Goal: Task Accomplishment & Management: Manage account settings

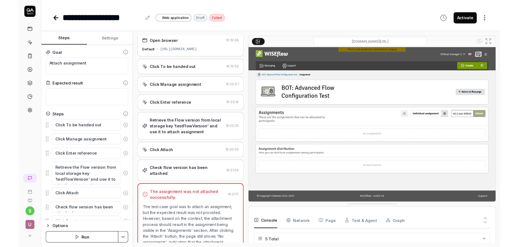
scroll to position [24, 0]
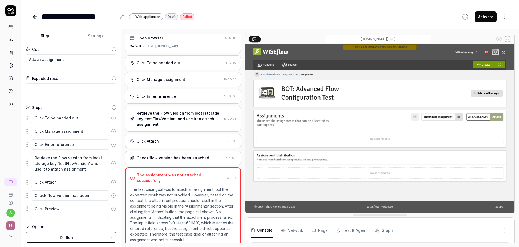
click at [35, 17] on icon at bounding box center [35, 17] width 6 height 6
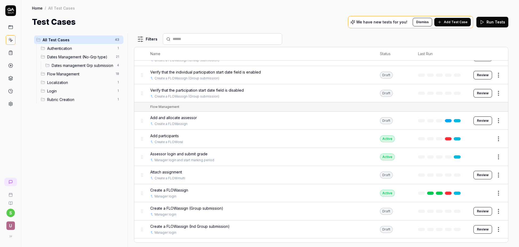
scroll to position [385, 0]
click at [487, 156] on button "Edit" at bounding box center [485, 156] width 13 height 9
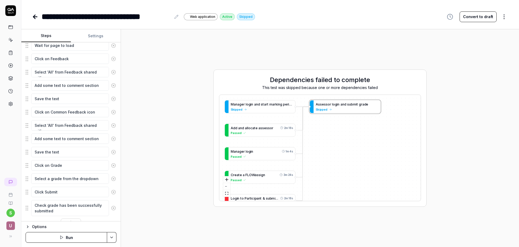
scroll to position [282, 0]
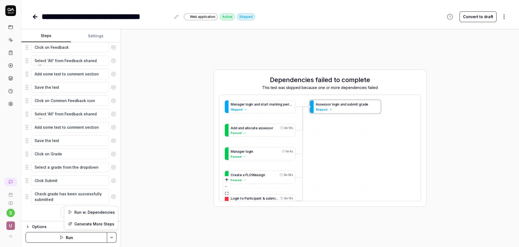
click at [111, 237] on html "**********" at bounding box center [259, 123] width 519 height 247
click at [93, 213] on div "Run w. Dependencies" at bounding box center [91, 212] width 54 height 12
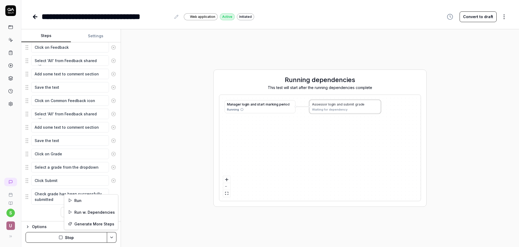
click at [113, 236] on html "**********" at bounding box center [259, 123] width 519 height 247
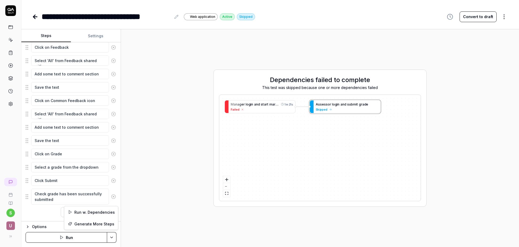
click at [35, 17] on html "**********" at bounding box center [259, 123] width 519 height 247
click at [35, 17] on icon at bounding box center [35, 17] width 4 height 0
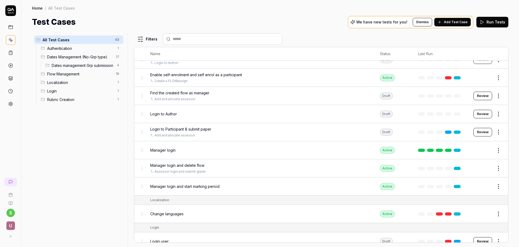
scroll to position [623, 0]
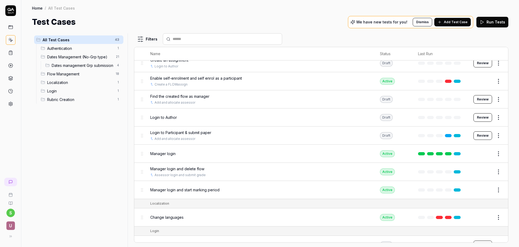
click at [481, 135] on button "Review" at bounding box center [482, 135] width 19 height 9
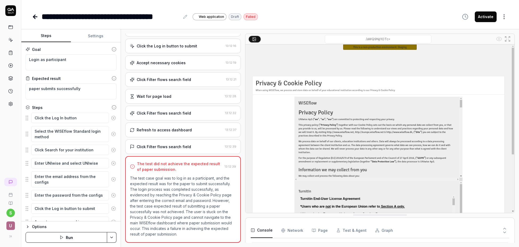
scroll to position [84, 0]
click at [111, 239] on html "**********" at bounding box center [259, 123] width 519 height 247
click at [94, 211] on div "Run w. Dependencies" at bounding box center [91, 212] width 54 height 12
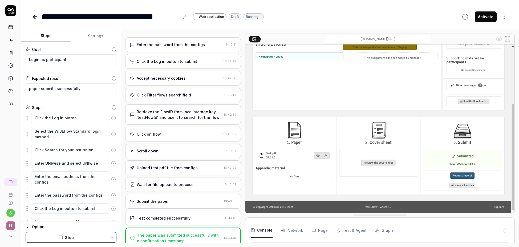
scroll to position [210, 0]
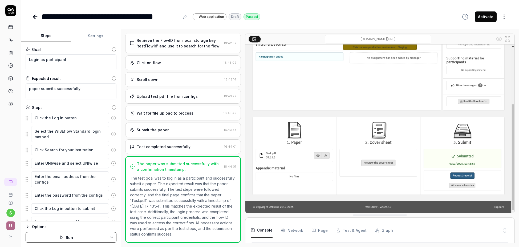
click at [37, 16] on icon at bounding box center [35, 17] width 6 height 6
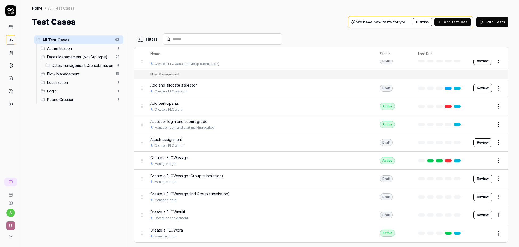
scroll to position [415, 0]
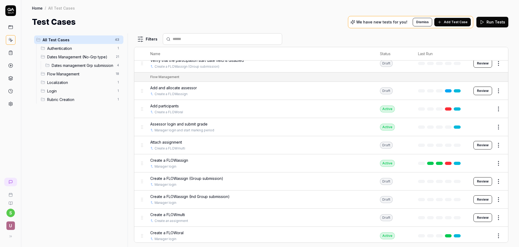
click at [487, 127] on button "Edit" at bounding box center [485, 127] width 13 height 9
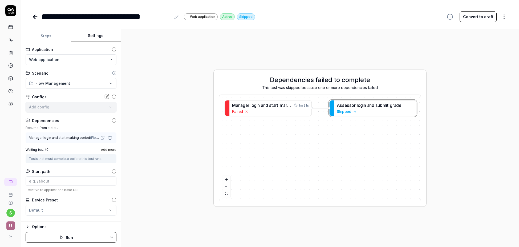
click at [94, 35] on button "Settings" at bounding box center [96, 36] width 50 height 13
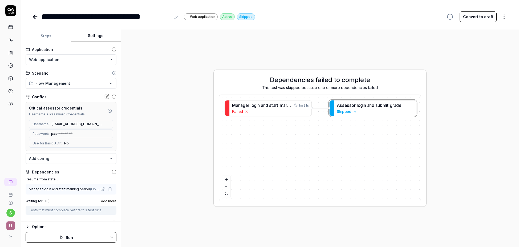
click at [35, 17] on icon at bounding box center [35, 17] width 4 height 0
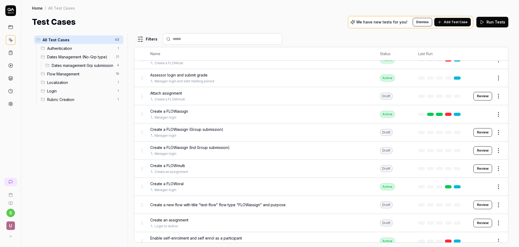
scroll to position [662, 0]
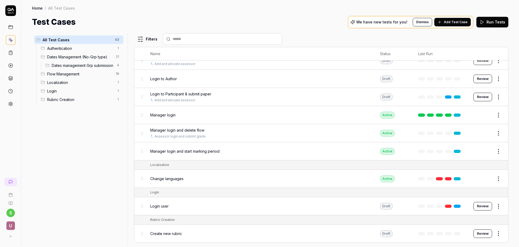
click at [486, 150] on button "Edit" at bounding box center [485, 151] width 13 height 9
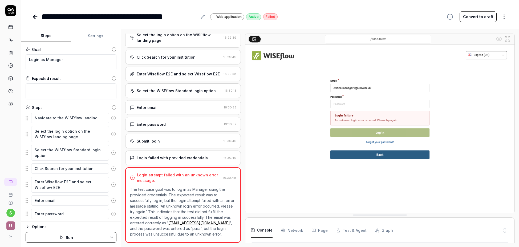
scroll to position [20, 0]
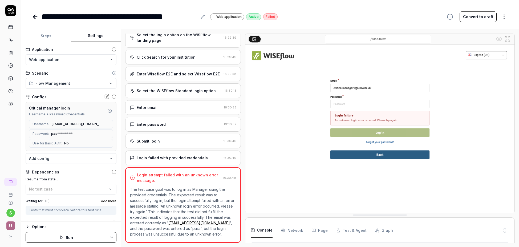
click at [98, 35] on button "Settings" at bounding box center [96, 36] width 50 height 13
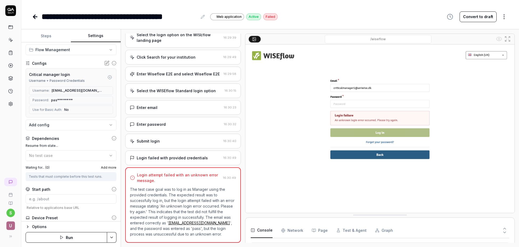
scroll to position [62, 0]
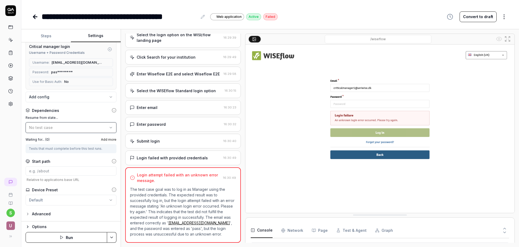
click at [111, 128] on icon "button" at bounding box center [111, 127] width 4 height 4
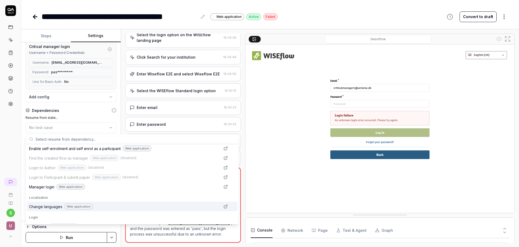
scroll to position [346, 0]
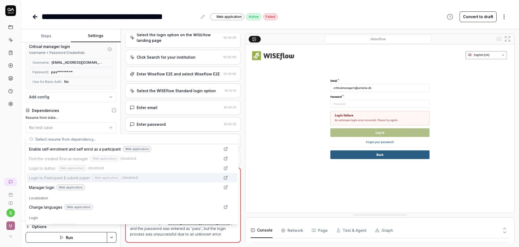
click at [73, 179] on span "Login to Participant & submit paper" at bounding box center [59, 178] width 61 height 6
click at [224, 178] on link "Suggestions" at bounding box center [225, 177] width 6 height 6
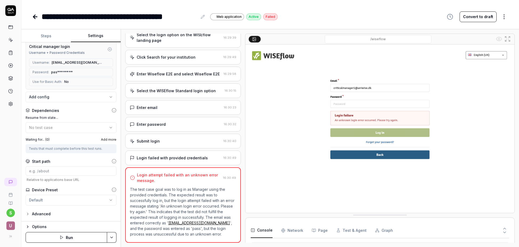
click at [266, 145] on img at bounding box center [379, 128] width 269 height 168
click at [35, 16] on icon at bounding box center [35, 17] width 6 height 6
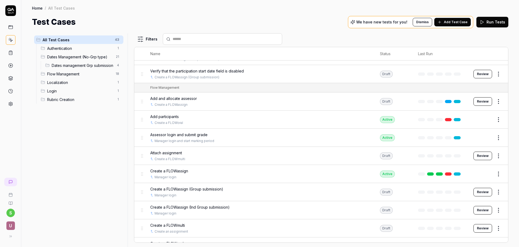
scroll to position [384, 0]
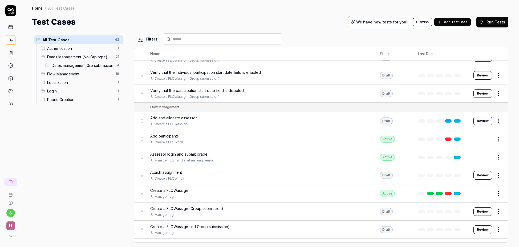
click at [170, 155] on span "Assessor login and submit grade" at bounding box center [178, 154] width 57 height 6
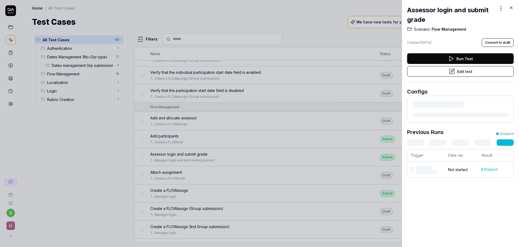
click at [476, 72] on button "Edit test" at bounding box center [460, 71] width 107 height 11
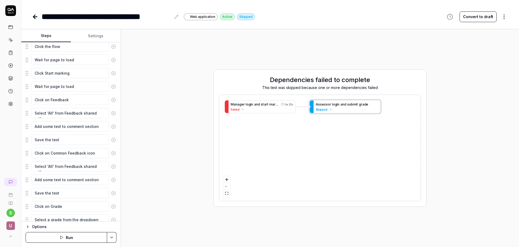
scroll to position [282, 0]
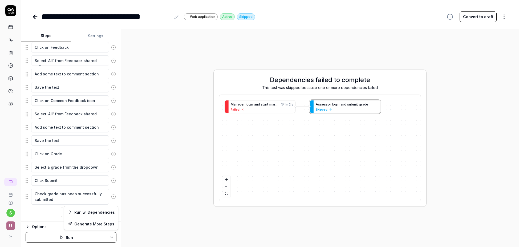
click at [111, 239] on html "**********" at bounding box center [259, 123] width 519 height 247
click at [102, 210] on div "Run w. Dependencies" at bounding box center [91, 212] width 54 height 12
click at [36, 17] on icon at bounding box center [35, 17] width 4 height 0
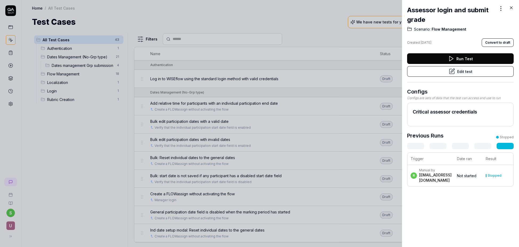
click at [180, 12] on div at bounding box center [259, 123] width 519 height 247
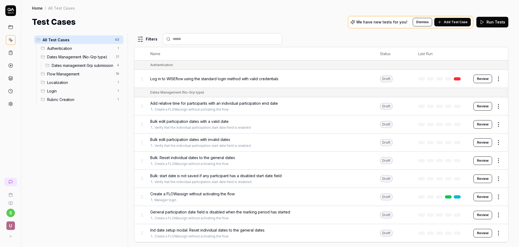
click at [198, 21] on div "Test Cases We have new tests for you! Dismiss Add Test Case Run Tests" at bounding box center [270, 22] width 476 height 12
click at [283, 17] on div "Test Cases We have new tests for you! Dismiss Add Test Case Run Tests" at bounding box center [270, 22] width 476 height 12
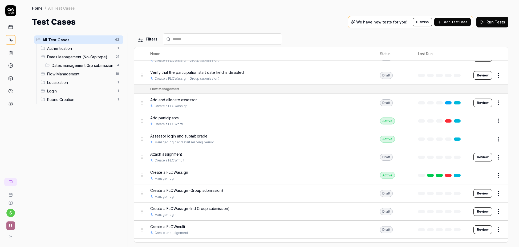
scroll to position [374, 0]
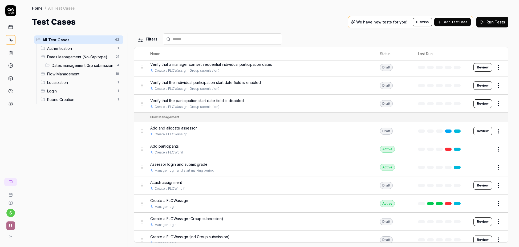
click at [482, 132] on button "Review" at bounding box center [482, 131] width 19 height 9
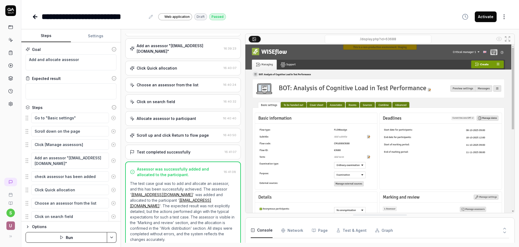
scroll to position [53, 0]
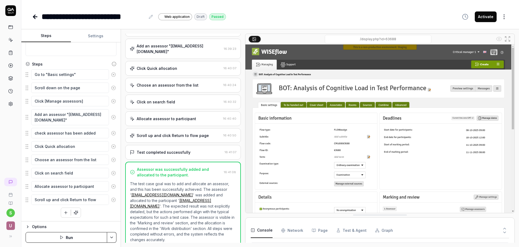
scroll to position [44, 0]
click at [35, 15] on icon at bounding box center [35, 17] width 6 height 6
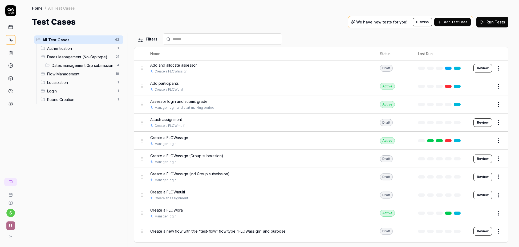
scroll to position [438, 0]
click at [486, 141] on button "Edit" at bounding box center [485, 140] width 13 height 9
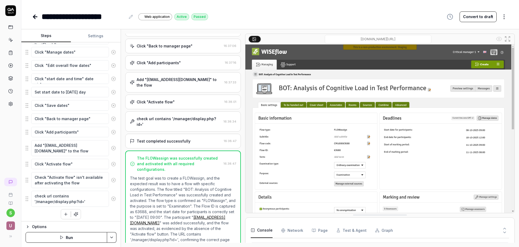
scroll to position [156, 0]
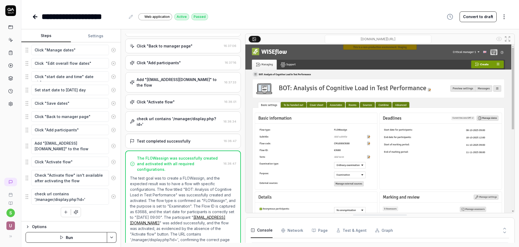
click at [35, 18] on icon at bounding box center [34, 17] width 2 height 4
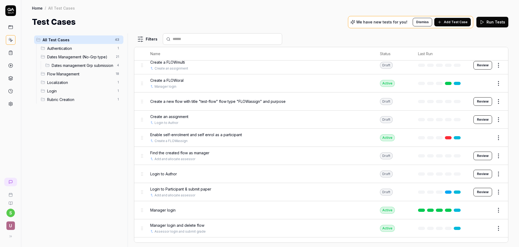
scroll to position [589, 0]
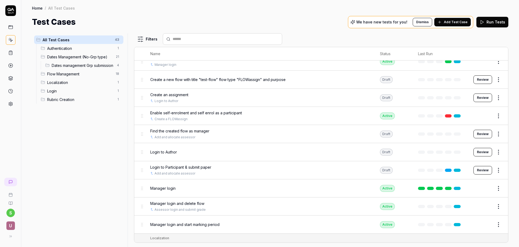
click at [488, 225] on button "Edit" at bounding box center [485, 224] width 13 height 9
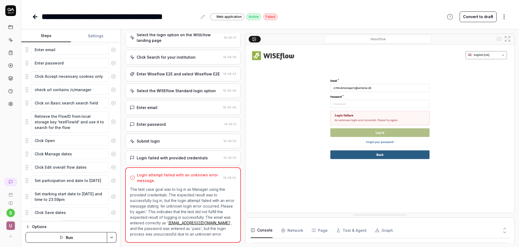
scroll to position [164, 0]
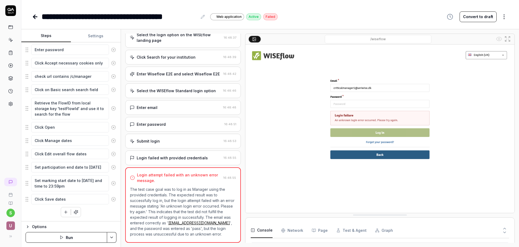
click at [98, 38] on button "Settings" at bounding box center [96, 36] width 50 height 13
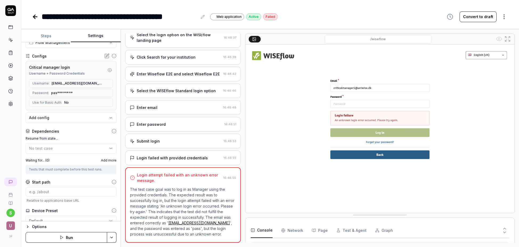
scroll to position [42, 0]
click at [80, 161] on div "Waiting for... ( 0 ) Add more" at bounding box center [71, 159] width 91 height 5
click at [111, 149] on button "No test case" at bounding box center [71, 147] width 91 height 11
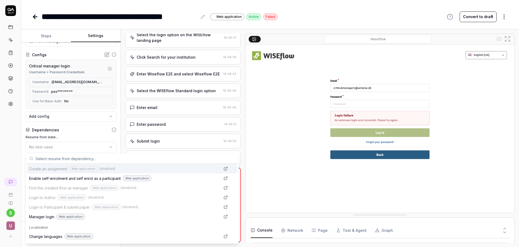
scroll to position [337, 0]
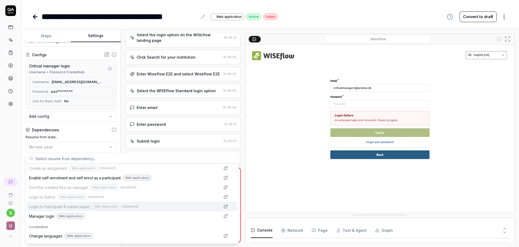
click at [109, 208] on div "Web application" at bounding box center [106, 207] width 29 height 6
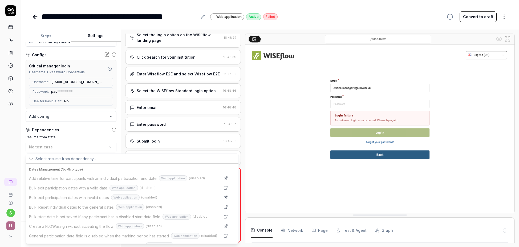
scroll to position [0, 0]
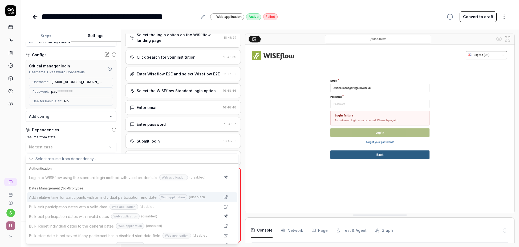
click at [122, 112] on div "Open browser 16:48:34 Default [URL][DOMAIN_NAME] Select the login option on the…" at bounding box center [320, 138] width 398 height 218
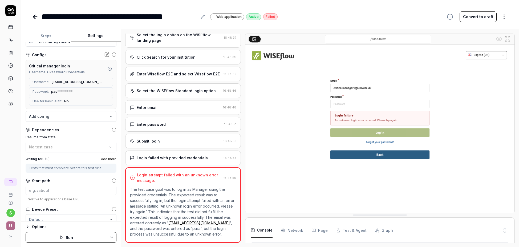
click at [35, 17] on icon at bounding box center [35, 17] width 6 height 6
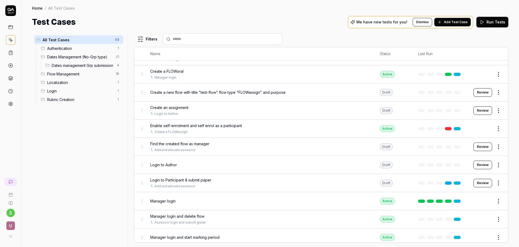
scroll to position [576, 0]
click at [486, 200] on button "Edit" at bounding box center [485, 201] width 13 height 9
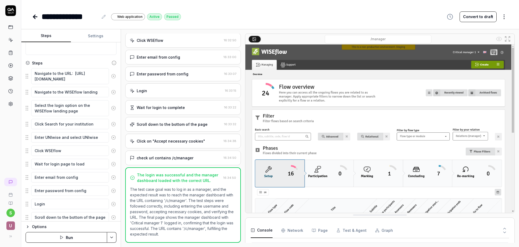
scroll to position [89, 0]
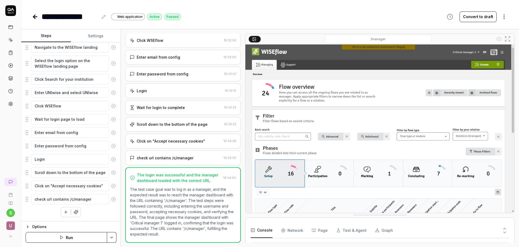
click at [97, 36] on button "Settings" at bounding box center [96, 36] width 50 height 13
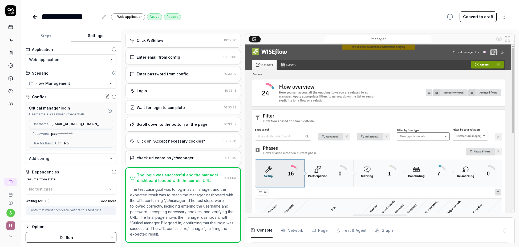
click at [36, 17] on icon at bounding box center [35, 17] width 4 height 0
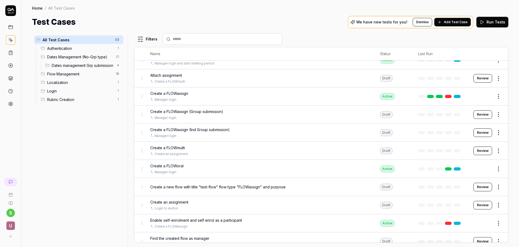
scroll to position [471, 0]
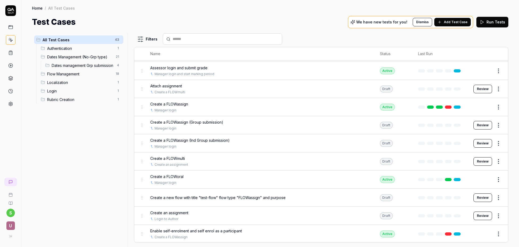
click at [485, 105] on button "Edit" at bounding box center [485, 107] width 13 height 9
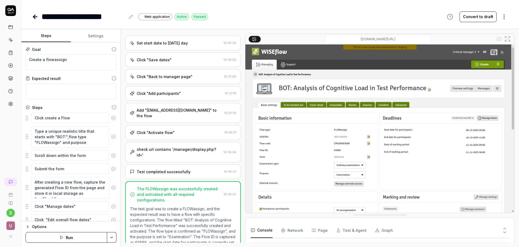
scroll to position [204, 0]
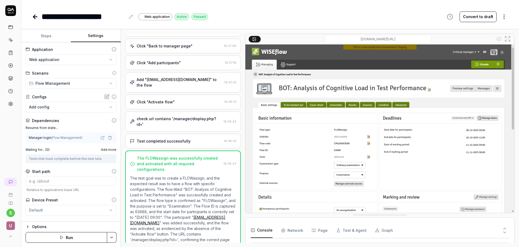
click at [96, 36] on button "Settings" at bounding box center [96, 36] width 50 height 13
click at [85, 139] on div "Manager login ( Flow Management )" at bounding box center [64, 137] width 71 height 5
click at [98, 137] on div "Manager login ( Flow Management )" at bounding box center [64, 137] width 71 height 5
click at [49, 136] on div "Manager login ( Flow Management )" at bounding box center [56, 137] width 54 height 5
click at [52, 128] on label "Resume from state..." at bounding box center [71, 127] width 91 height 5
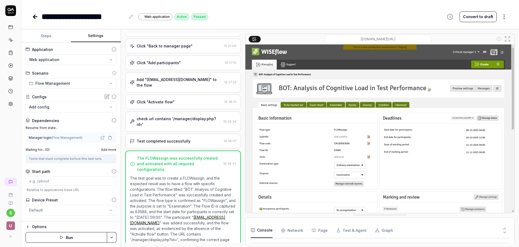
click at [35, 16] on icon at bounding box center [35, 17] width 6 height 6
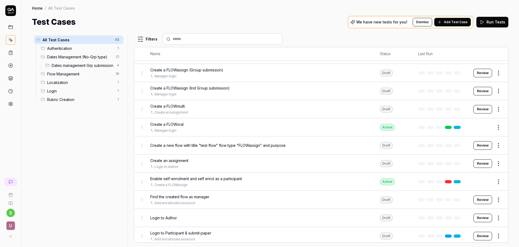
scroll to position [662, 0]
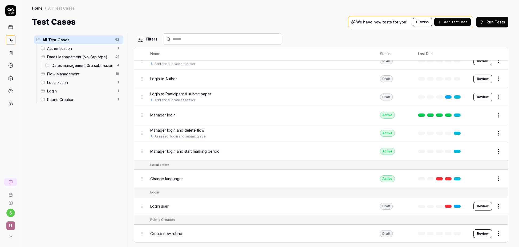
click at [485, 151] on button "Edit" at bounding box center [485, 151] width 13 height 9
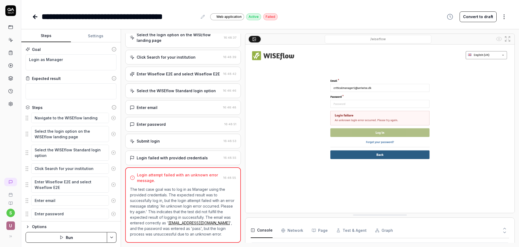
scroll to position [31, 0]
click at [99, 36] on button "Settings" at bounding box center [96, 36] width 50 height 13
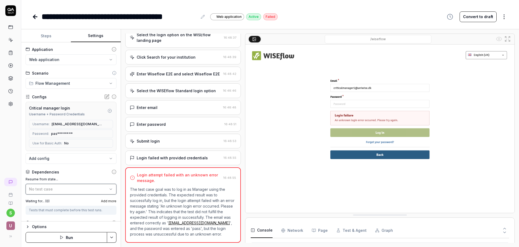
click at [83, 191] on div "No test case" at bounding box center [68, 189] width 79 height 6
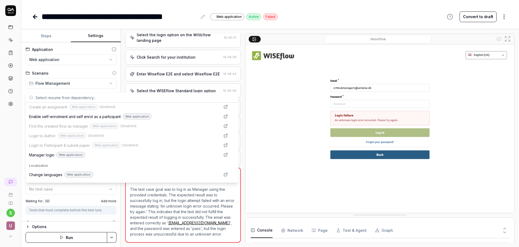
scroll to position [344, 0]
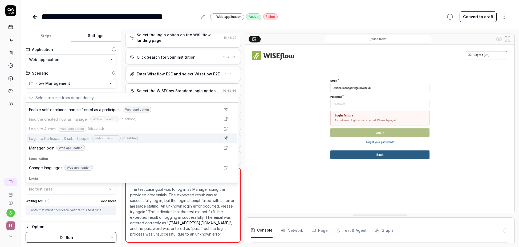
click at [70, 137] on span "Login to Participant & submit paper" at bounding box center [59, 139] width 61 height 6
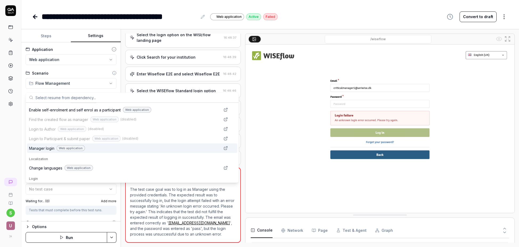
click at [10, 145] on div "s U" at bounding box center [10, 123] width 21 height 247
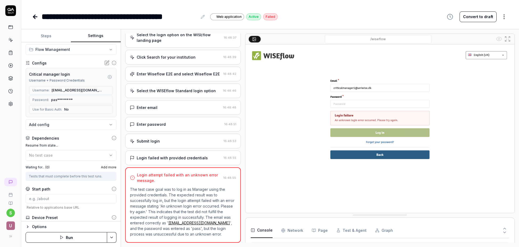
scroll to position [62, 0]
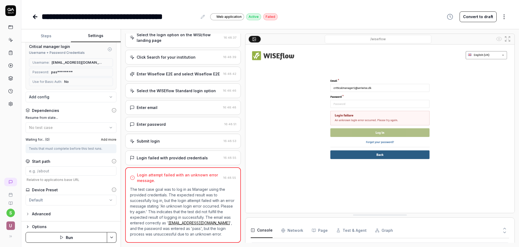
click at [116, 238] on html "**********" at bounding box center [259, 123] width 519 height 247
click at [97, 216] on div "Run w. Dependencies" at bounding box center [91, 212] width 54 height 12
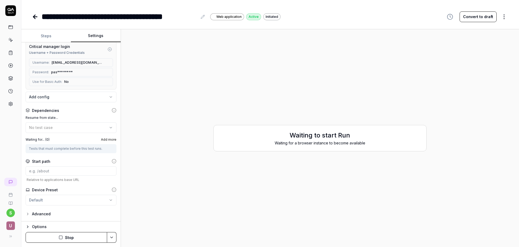
click at [107, 200] on html "**********" at bounding box center [259, 123] width 519 height 247
click at [90, 185] on html "**********" at bounding box center [259, 123] width 519 height 247
click at [112, 140] on span "Add more" at bounding box center [108, 139] width 15 height 5
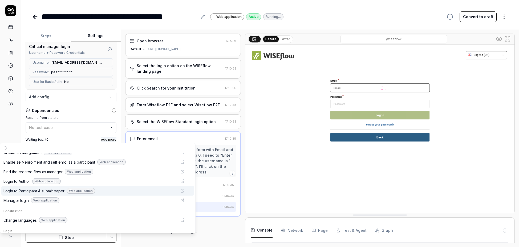
click at [22, 192] on span "Login to Participant & submit paper" at bounding box center [33, 191] width 61 height 6
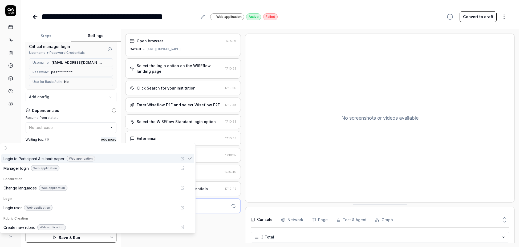
click at [13, 136] on div "s U" at bounding box center [10, 123] width 21 height 247
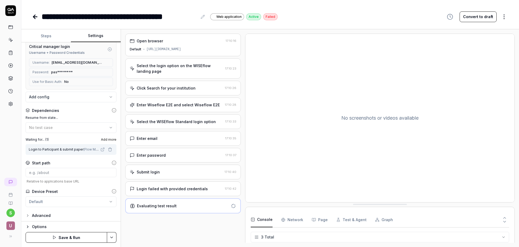
click at [38, 139] on label "Waiting for... ( 1 )" at bounding box center [37, 139] width 23 height 5
click at [109, 137] on span "Add more" at bounding box center [108, 138] width 15 height 5
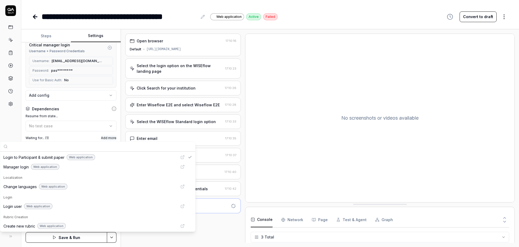
scroll to position [375, 0]
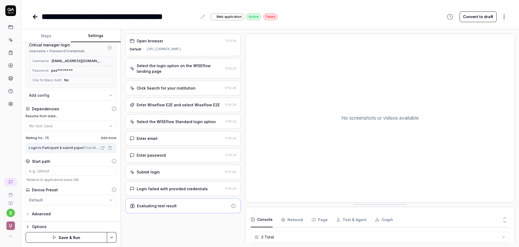
click at [9, 128] on div "s U" at bounding box center [10, 123] width 21 height 247
click at [18, 146] on div "s U" at bounding box center [10, 123] width 21 height 247
click at [36, 17] on icon at bounding box center [35, 17] width 4 height 0
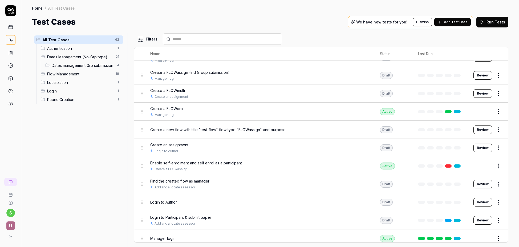
scroll to position [655, 0]
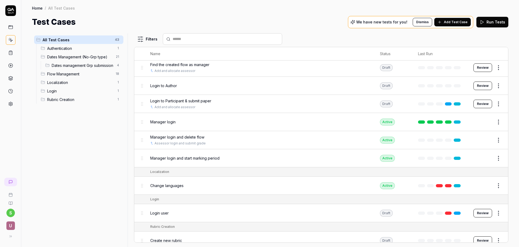
click at [500, 122] on html "s U Home / All Test Cases Home / All Test Cases Test Cases We have new tests fo…" at bounding box center [259, 123] width 519 height 247
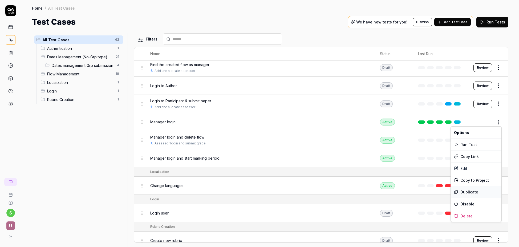
click at [469, 193] on div "Duplicate" at bounding box center [476, 192] width 51 height 12
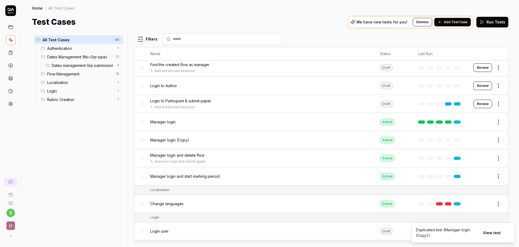
click at [486, 140] on button "Edit" at bounding box center [485, 140] width 13 height 9
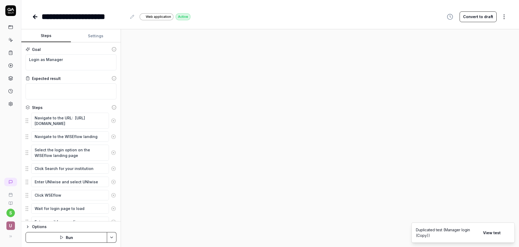
type textarea "*"
click at [133, 18] on icon at bounding box center [132, 17] width 4 height 4
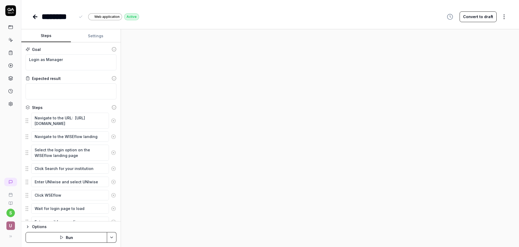
click at [157, 23] on div "******** Web application Active Convert to draft Steps Settings Goal Login as M…" at bounding box center [270, 123] width 498 height 247
click at [98, 35] on button "Settings" at bounding box center [96, 36] width 50 height 13
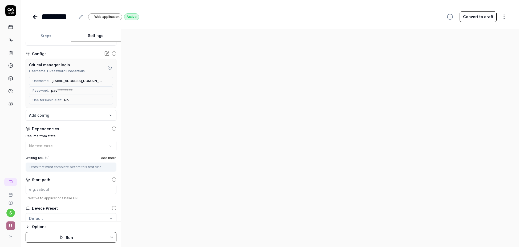
scroll to position [50, 0]
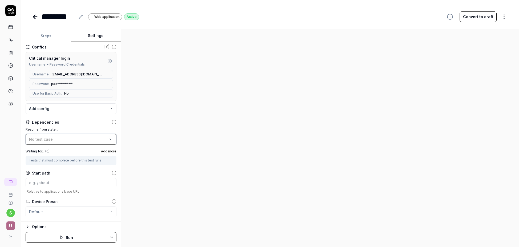
click at [107, 140] on div "No test case" at bounding box center [68, 139] width 79 height 6
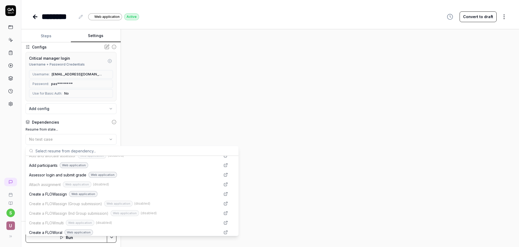
scroll to position [252, 0]
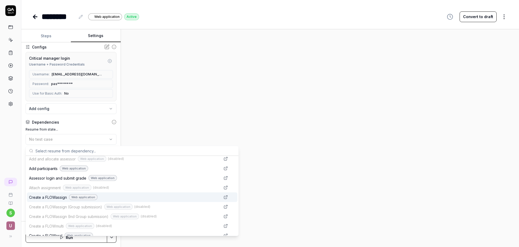
click at [55, 197] on span "Create a FLOWassign" at bounding box center [48, 197] width 38 height 6
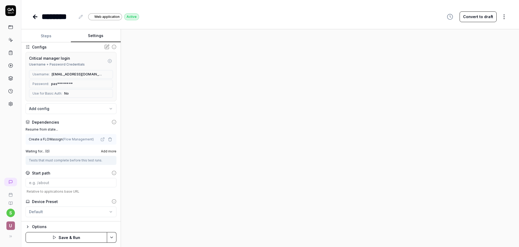
click at [109, 150] on span "Add more" at bounding box center [108, 151] width 15 height 5
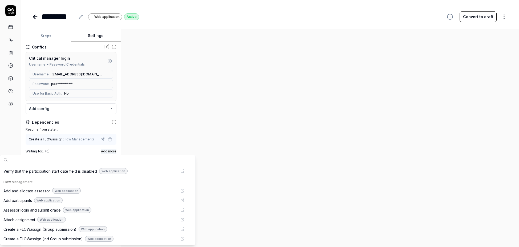
scroll to position [230, 0]
click at [45, 191] on span "Add and allocate assessor" at bounding box center [26, 191] width 47 height 6
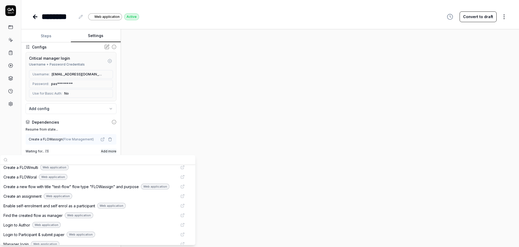
scroll to position [315, 0]
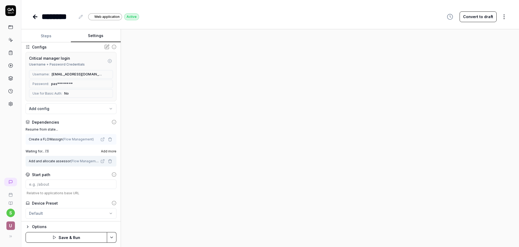
click at [139, 147] on div at bounding box center [320, 138] width 398 height 218
click at [109, 151] on span "Add more" at bounding box center [108, 151] width 15 height 5
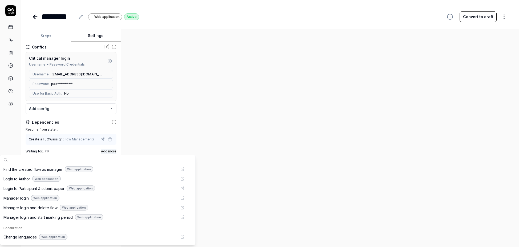
scroll to position [357, 0]
click at [59, 189] on span "Login to Participant & submit paper" at bounding box center [33, 188] width 61 height 6
click at [17, 135] on div "s U" at bounding box center [10, 123] width 21 height 247
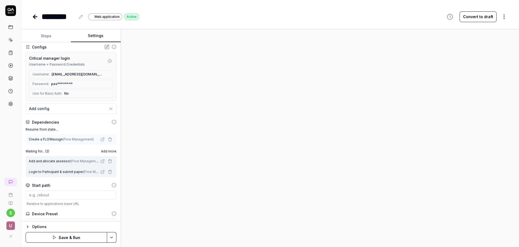
click at [110, 151] on span "Add more" at bounding box center [108, 151] width 15 height 5
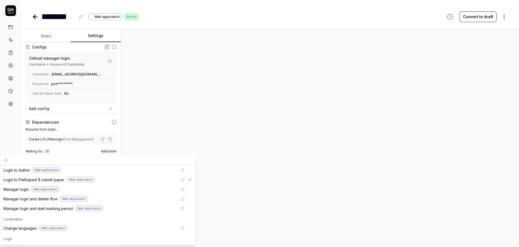
scroll to position [370, 0]
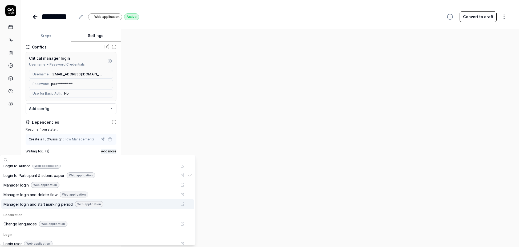
click at [43, 205] on span "Manager login and start marking period" at bounding box center [37, 204] width 69 height 6
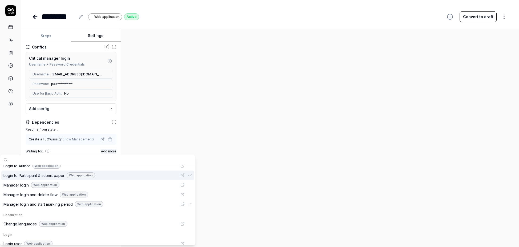
click at [8, 136] on div "s U" at bounding box center [10, 123] width 21 height 247
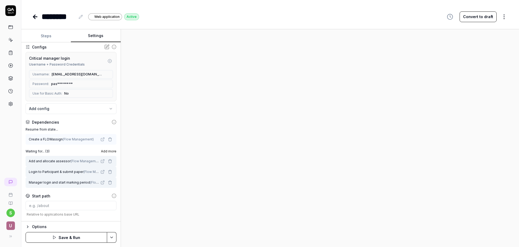
click at [111, 152] on span "Add more" at bounding box center [108, 151] width 15 height 5
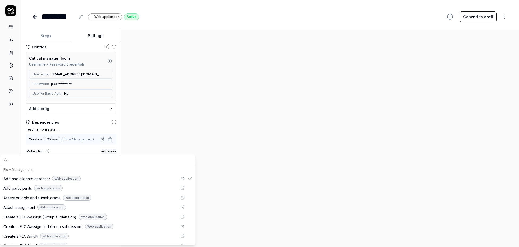
scroll to position [241, 0]
click at [51, 199] on span "Assessor login and submit grade" at bounding box center [31, 198] width 57 height 6
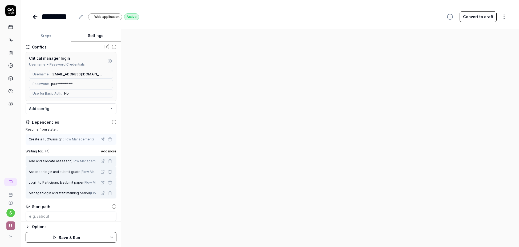
click at [11, 127] on div "s U" at bounding box center [10, 123] width 21 height 247
click at [111, 239] on html "**********" at bounding box center [259, 123] width 519 height 247
click at [75, 202] on div "Save" at bounding box center [85, 200] width 68 height 12
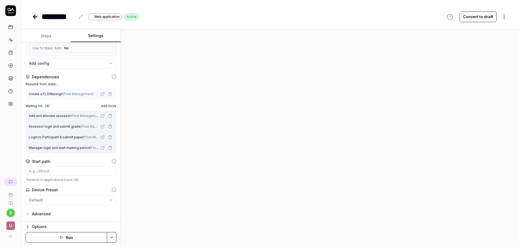
scroll to position [0, 0]
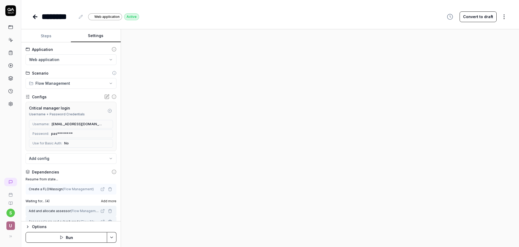
click at [47, 35] on button "Steps" at bounding box center [46, 36] width 50 height 13
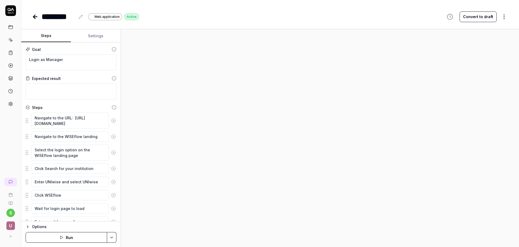
scroll to position [89, 0]
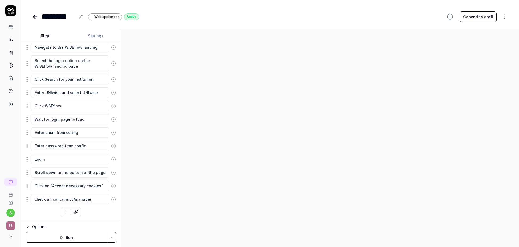
click at [111, 237] on html "s U ******** Web application Active Convert to draft Steps Settings Goal Login …" at bounding box center [259, 123] width 519 height 247
click at [95, 213] on div "Run w. Dependencies" at bounding box center [91, 212] width 54 height 12
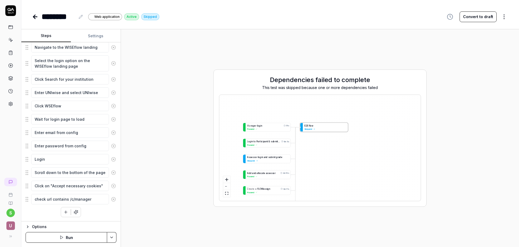
scroll to position [89, 0]
click at [252, 160] on span "Skipped" at bounding box center [251, 160] width 8 height 3
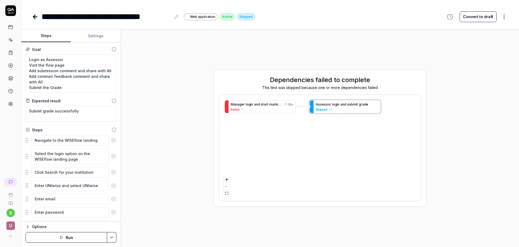
click at [35, 17] on icon at bounding box center [35, 17] width 4 height 0
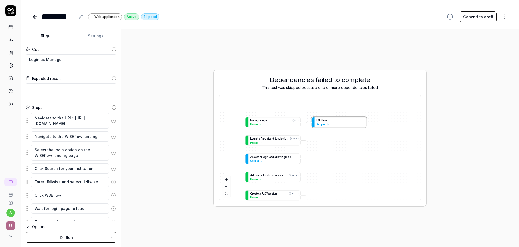
click at [320, 123] on div "M a n a g e r l o g i n 51s Passed L o g i n t o P a r t i c i p a n t & s u b …" at bounding box center [319, 148] width 201 height 106
click at [322, 127] on div "M a n a g e r l o g i n 51s Passed L o g i n t o P a r t i c i p a n t & s u b …" at bounding box center [319, 148] width 201 height 106
click at [317, 120] on div "M a n a g e r l o g i n 51s Passed L o g i n t o P a r t i c i p a n t & s u b …" at bounding box center [319, 148] width 201 height 106
click at [341, 121] on div "M a n a g e r l o g i n 51s Passed L o g i n t o P a r t i c i p a n t & s u b …" at bounding box center [319, 148] width 201 height 106
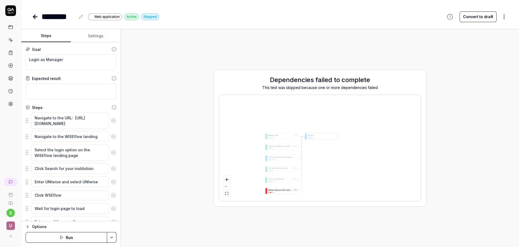
click at [273, 190] on span "e" at bounding box center [273, 190] width 1 height 2
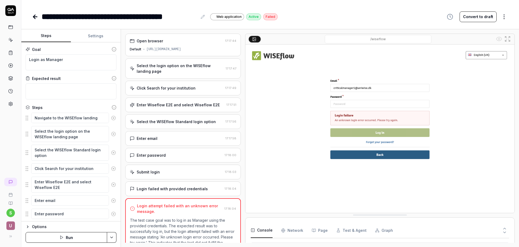
click at [191, 172] on div "Submit login" at bounding box center [176, 172] width 93 height 6
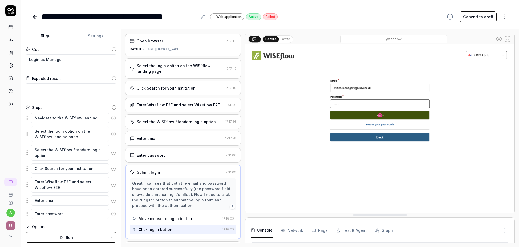
scroll to position [36, 0]
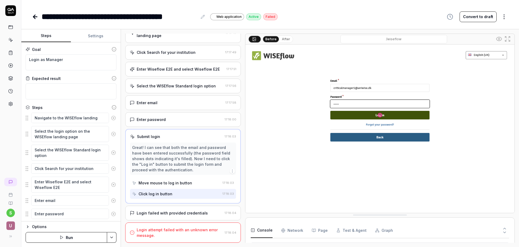
click at [212, 215] on div "Login failed with provided credentials" at bounding box center [176, 213] width 93 height 6
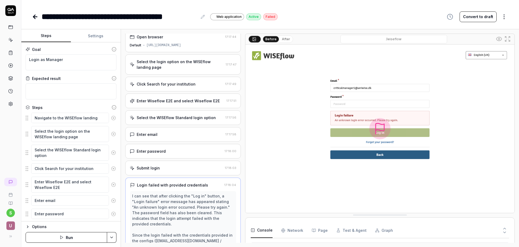
scroll to position [0, 0]
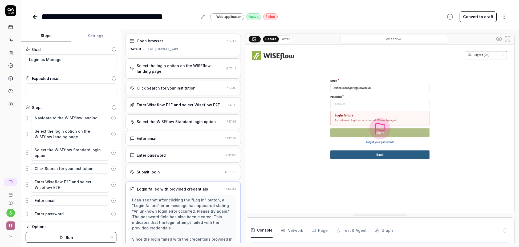
click at [95, 235] on button "Run" at bounding box center [67, 237] width 82 height 11
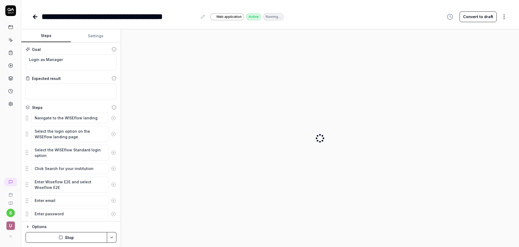
type textarea "*"
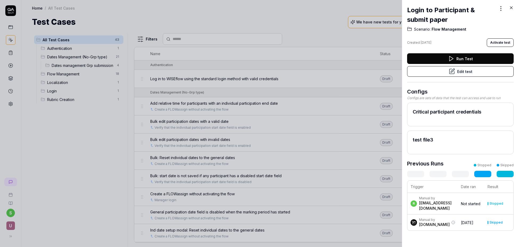
click at [466, 70] on button "Edit test" at bounding box center [460, 71] width 107 height 11
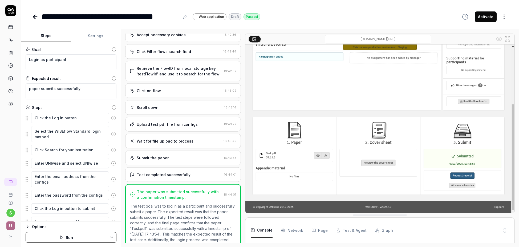
type textarea "*"
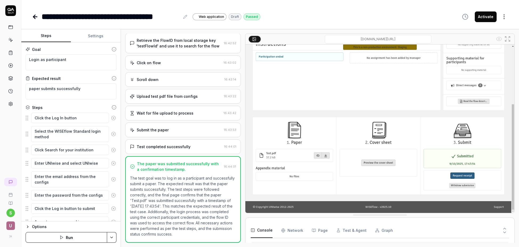
scroll to position [5, 0]
click at [36, 17] on icon at bounding box center [35, 17] width 4 height 0
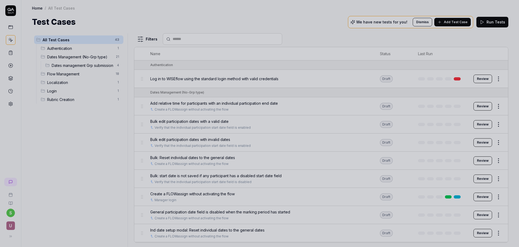
click at [331, 45] on div at bounding box center [259, 123] width 519 height 247
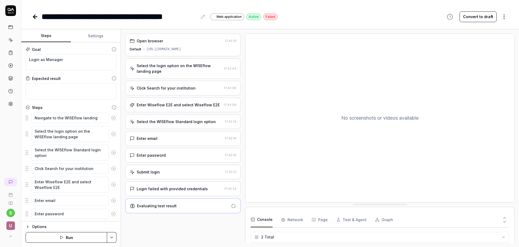
click at [35, 17] on icon at bounding box center [35, 17] width 6 height 6
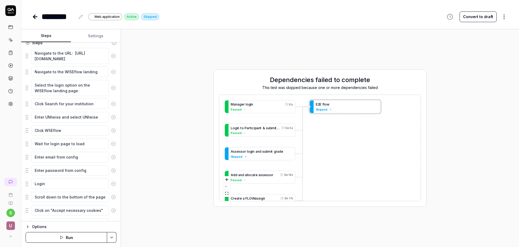
scroll to position [66, 0]
drag, startPoint x: 35, startPoint y: 116, endPoint x: 99, endPoint y: 117, distance: 63.7
click at [99, 117] on textarea "Enter UNIwise and select UNIwise" at bounding box center [70, 116] width 78 height 10
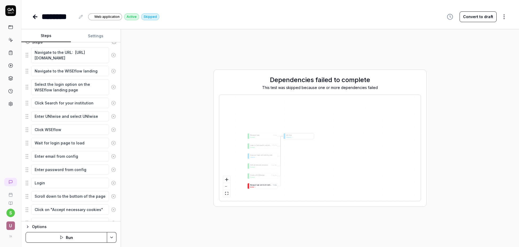
click at [259, 184] on span "n" at bounding box center [259, 185] width 1 height 2
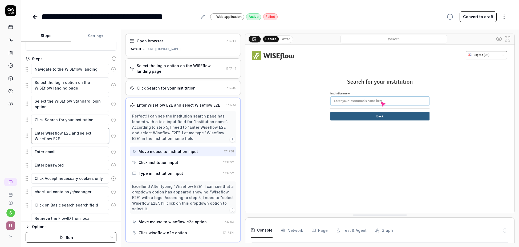
drag, startPoint x: 61, startPoint y: 139, endPoint x: 33, endPoint y: 132, distance: 29.0
click at [33, 132] on textarea "Enter Wiseflow E2E and select Wiseflow E2E" at bounding box center [70, 136] width 78 height 16
paste textarea "UNIwise and select UNIwise"
type textarea "*"
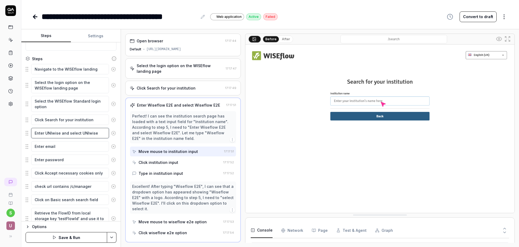
type textarea "Enter UNIwise and select UNIwise"
click at [16, 137] on div "s U" at bounding box center [10, 123] width 21 height 247
click at [100, 238] on button "Save & Run" at bounding box center [67, 237] width 82 height 11
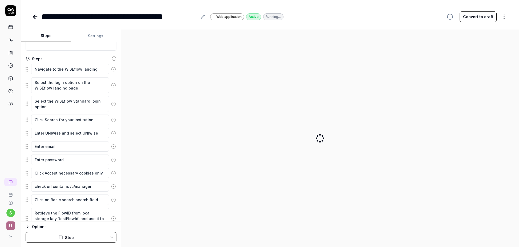
click at [36, 15] on icon at bounding box center [35, 17] width 6 height 6
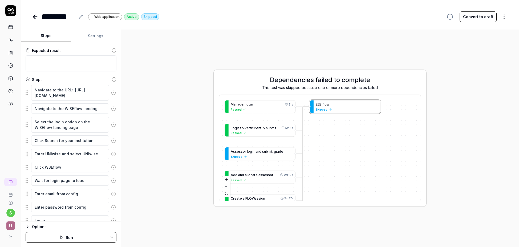
scroll to position [33, 0]
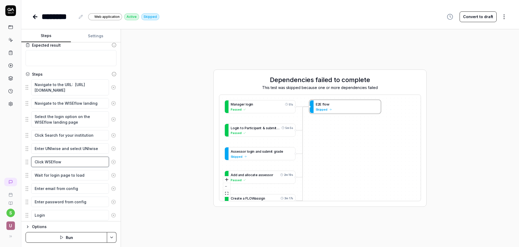
drag, startPoint x: 64, startPoint y: 162, endPoint x: 34, endPoint y: 161, distance: 29.9
click at [34, 161] on textarea "Click WSEflow" at bounding box center [70, 162] width 78 height 10
click at [65, 163] on textarea "Click WSEflow" at bounding box center [70, 162] width 78 height 10
drag, startPoint x: 64, startPoint y: 162, endPoint x: 29, endPoint y: 159, distance: 35.0
click at [29, 159] on div "Click WSEflow" at bounding box center [71, 161] width 91 height 11
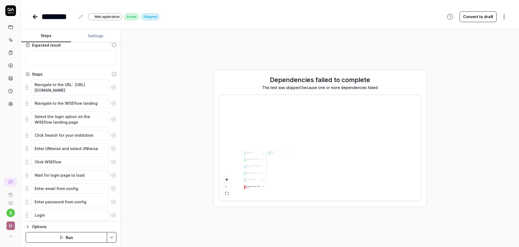
click at [252, 186] on span "n" at bounding box center [252, 186] width 1 height 1
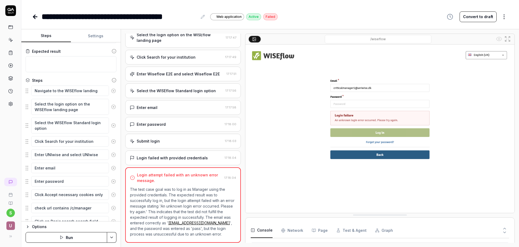
scroll to position [42, 0]
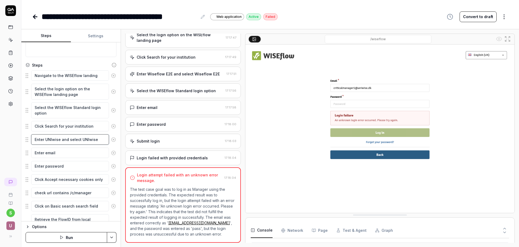
click at [99, 140] on textarea "Enter UNIwise and select UNIwise" at bounding box center [70, 139] width 78 height 10
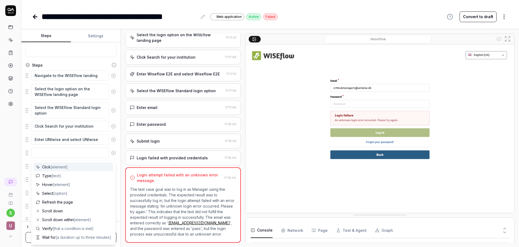
type textarea "*"
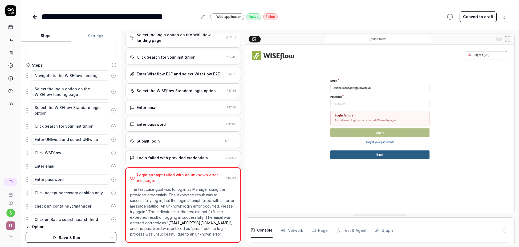
type textarea "Click WSEflow"
click at [117, 148] on div "Goal Login as Manager Expected result Steps Navigate to the WISEflow landing pa…" at bounding box center [70, 131] width 99 height 179
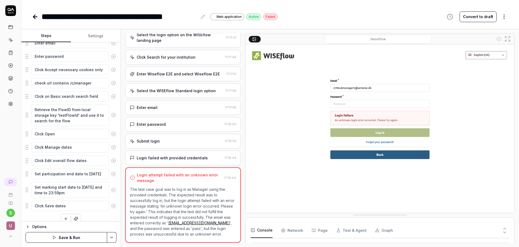
scroll to position [172, 0]
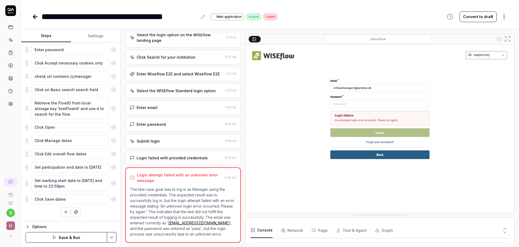
click at [112, 237] on html "**********" at bounding box center [259, 123] width 519 height 247
click at [72, 200] on div "Save" at bounding box center [85, 200] width 68 height 12
click at [90, 236] on button "Run" at bounding box center [67, 237] width 82 height 11
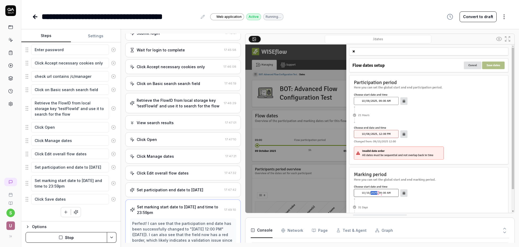
scroll to position [138, 0]
click at [216, 109] on div "Retrieve the FlowID from local storage key 'testFlowId' and use it to search fo…" at bounding box center [179, 104] width 85 height 11
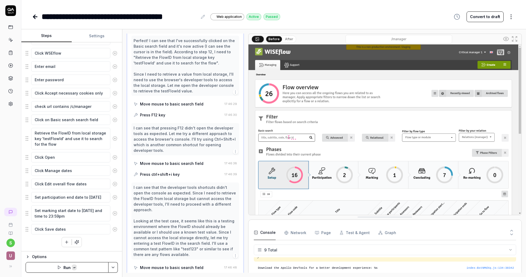
scroll to position [214, 0]
click at [405, 98] on img at bounding box center [384, 129] width 273 height 170
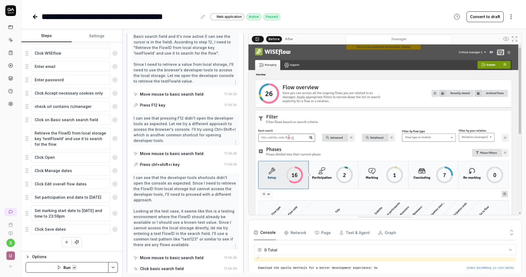
scroll to position [226, 0]
click at [393, 156] on img at bounding box center [384, 129] width 273 height 170
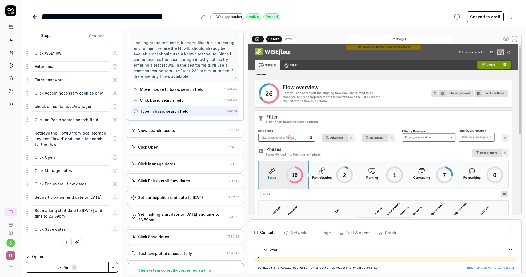
scroll to position [404, 0]
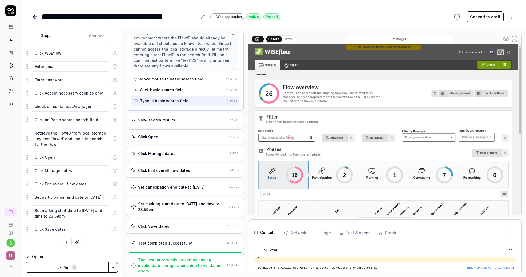
click at [222, 247] on div "The system correctly prevented saving invalid date configurations due to valida…" at bounding box center [181, 265] width 87 height 17
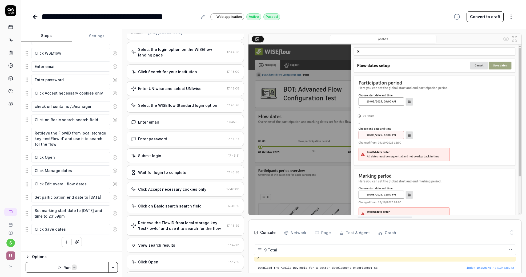
scroll to position [10, 0]
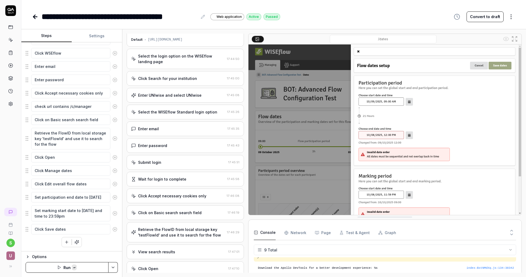
click at [35, 18] on icon at bounding box center [34, 17] width 2 height 4
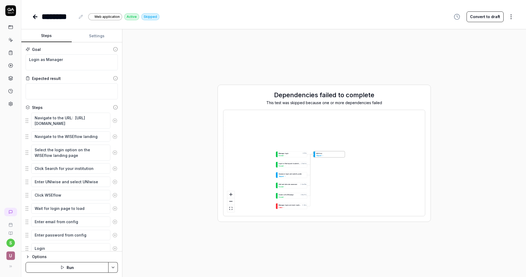
drag, startPoint x: 425, startPoint y: 215, endPoint x: 430, endPoint y: 223, distance: 9.8
click at [430, 223] on div "Dependencies failed to complete This test was skipped because one or more depen…" at bounding box center [324, 153] width 395 height 239
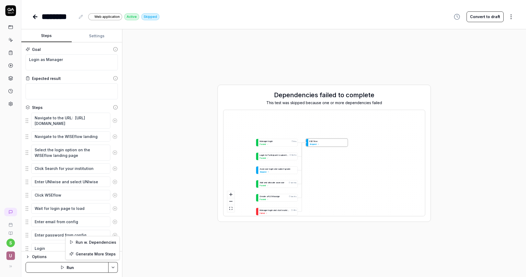
click at [113, 247] on html "s U ******** Web application Active Skipped Convert to draft Steps Settings Goa…" at bounding box center [263, 138] width 526 height 277
click at [97, 242] on div "Run w. Dependencies" at bounding box center [93, 242] width 54 height 12
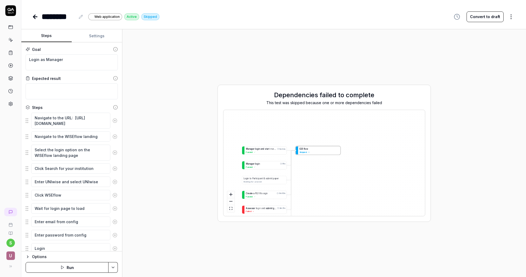
type textarea "*"
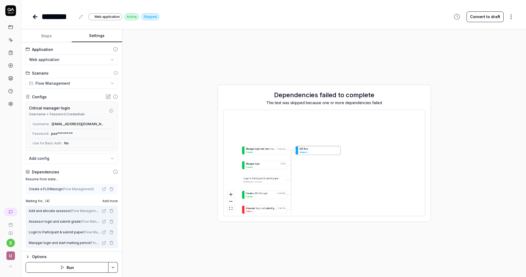
click at [96, 36] on button "Settings" at bounding box center [97, 36] width 50 height 13
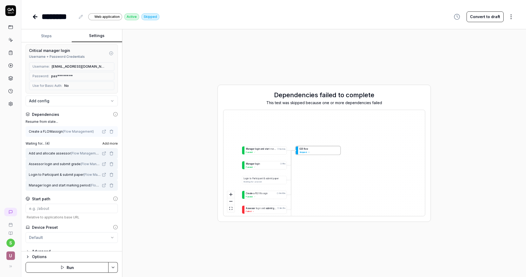
scroll to position [56, 0]
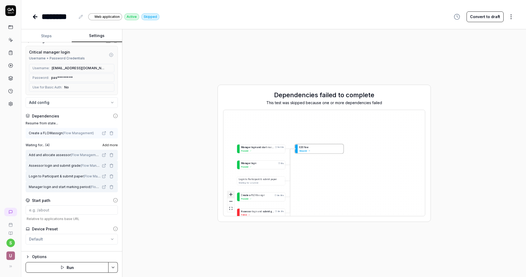
click at [232, 193] on icon "zoom in" at bounding box center [230, 194] width 3 height 3
click at [156, 62] on div "Dependencies failed to complete This test was skipped because one or more depen…" at bounding box center [324, 153] width 395 height 239
